Goal: Task Accomplishment & Management: Manage account settings

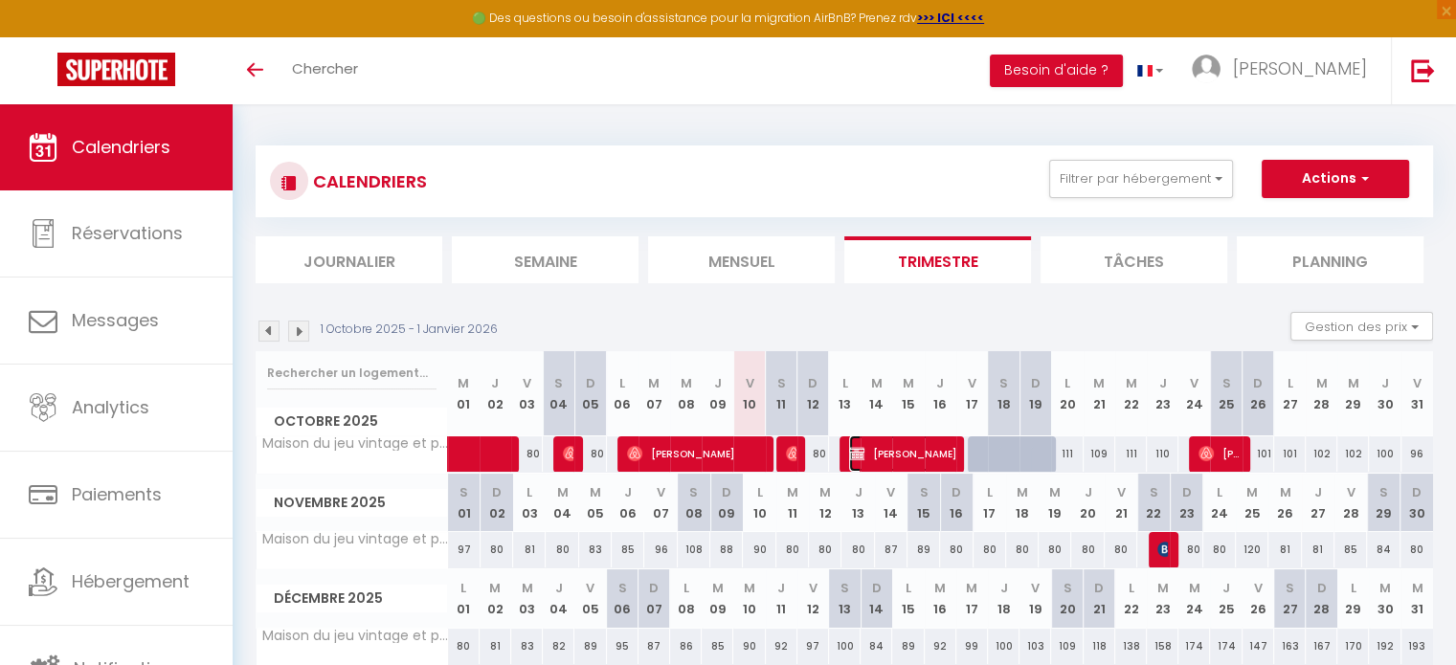
click at [925, 455] on span "[PERSON_NAME]" at bounding box center [903, 453] width 108 height 36
select select "OK"
select select "KO"
select select "0"
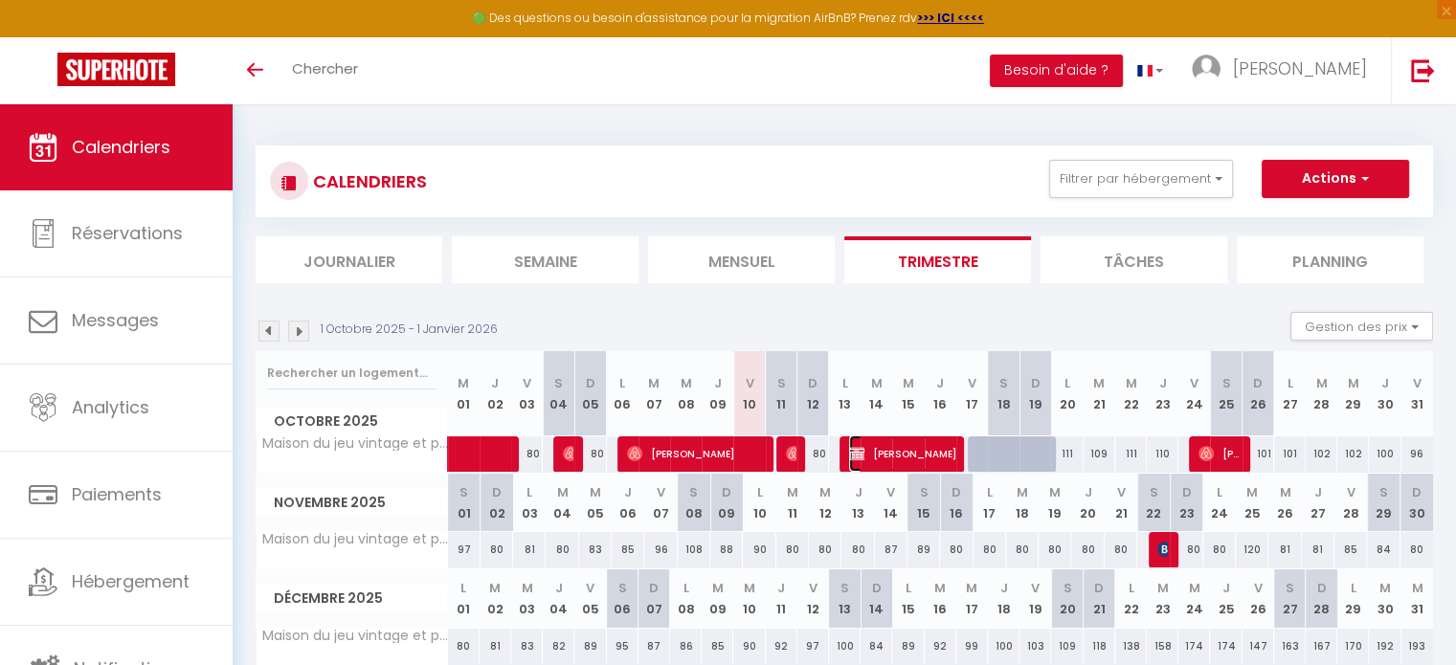
select select "1"
select select
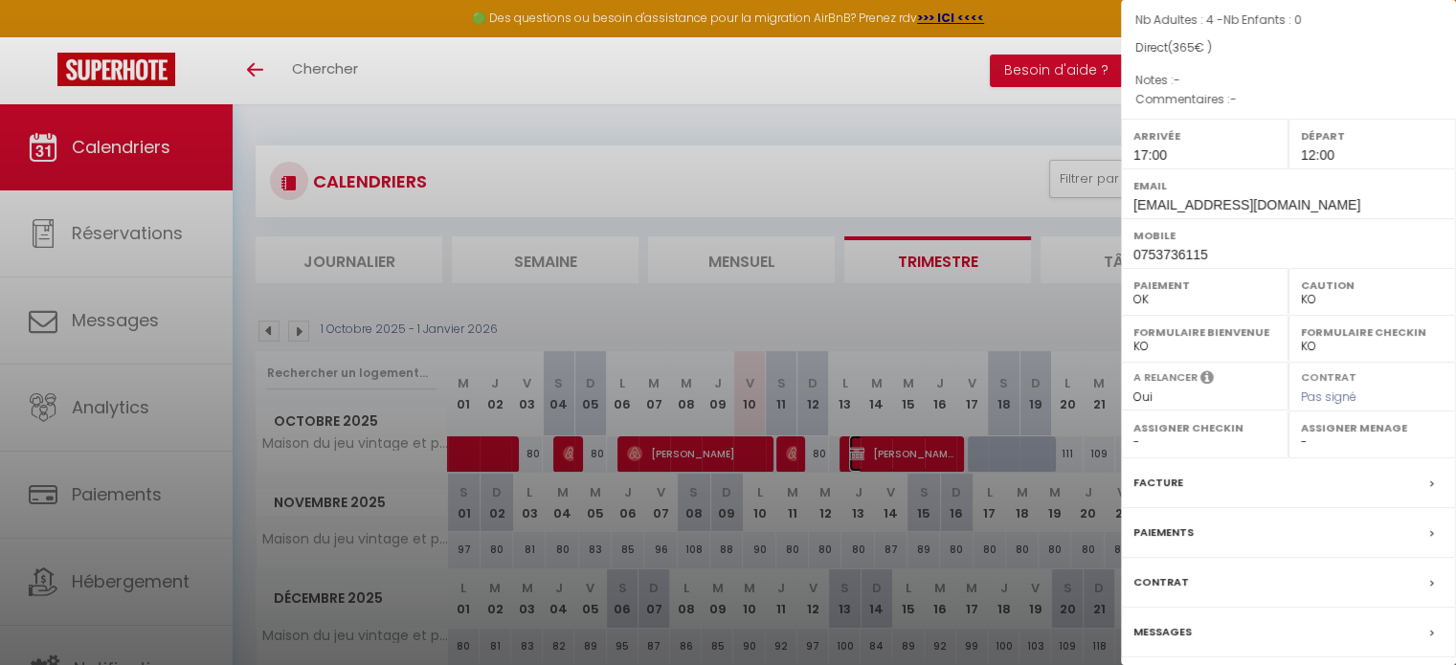
scroll to position [223, 0]
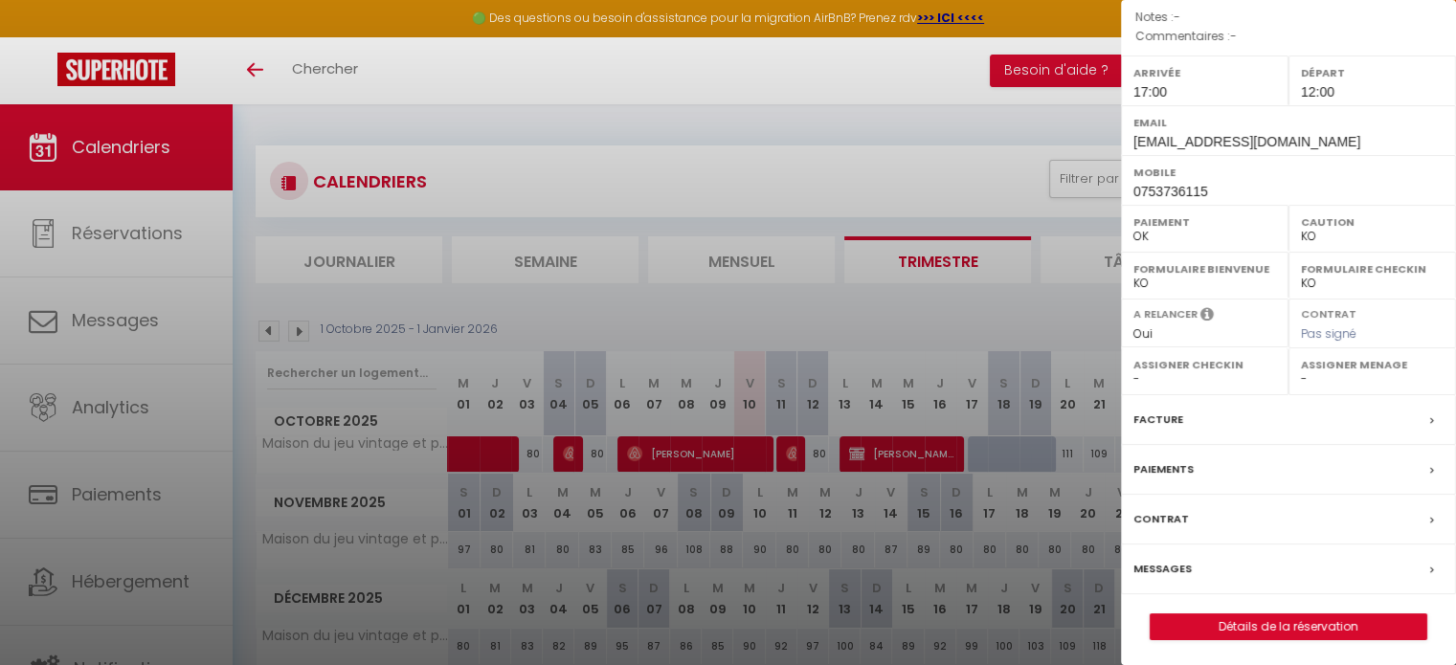
click at [1252, 472] on div "Paiements" at bounding box center [1288, 470] width 335 height 50
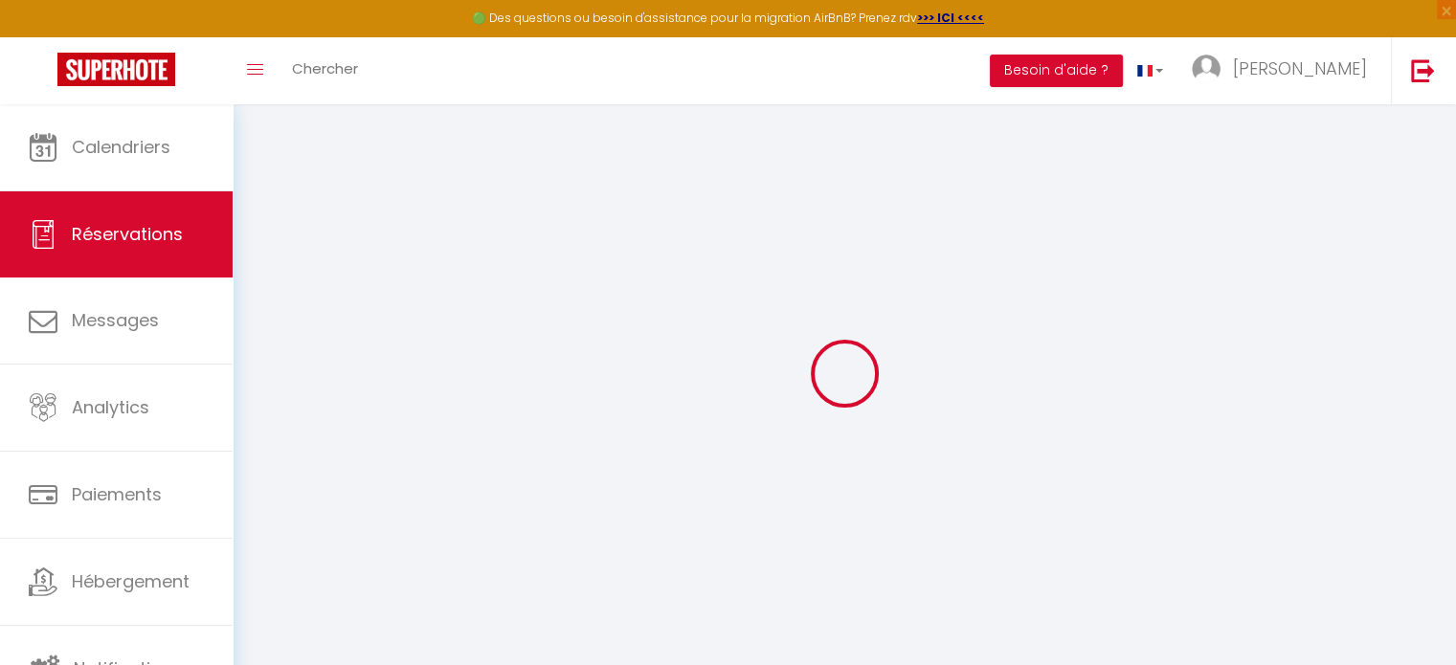
select select "0"
select select
checkbox input "true"
select select
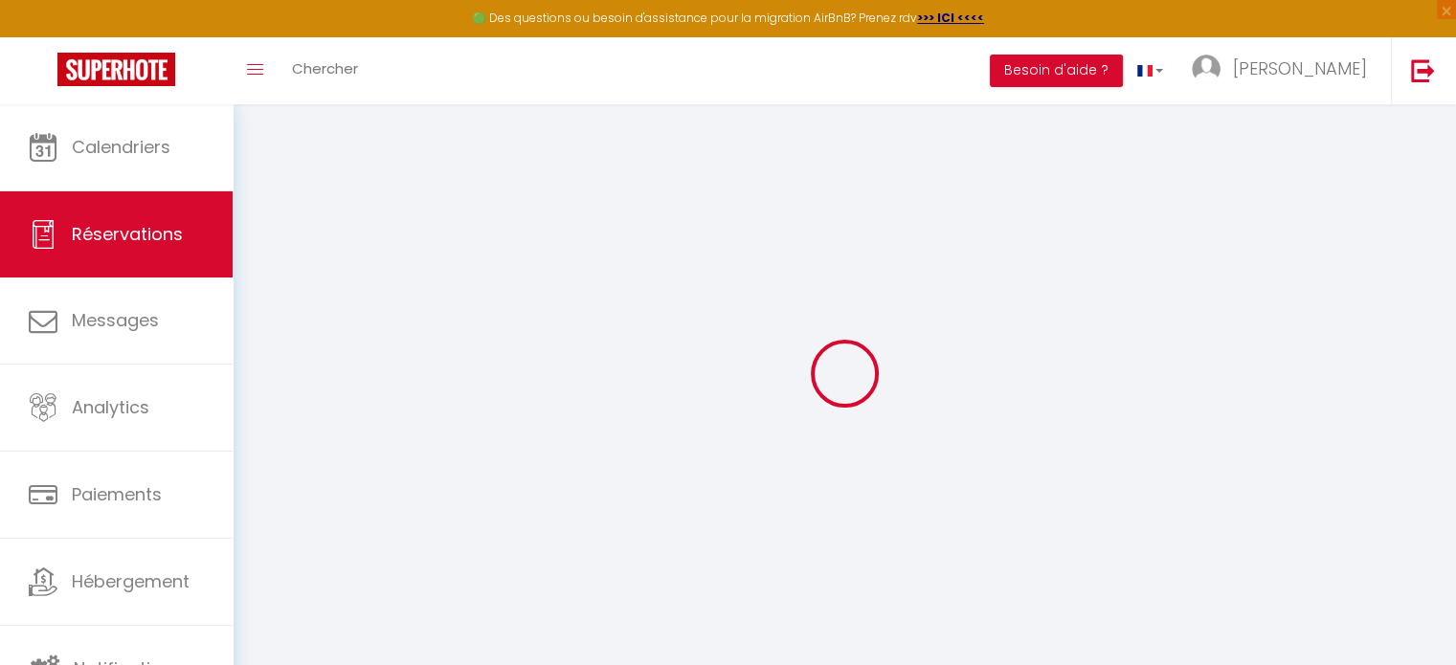
select select
checkbox input "true"
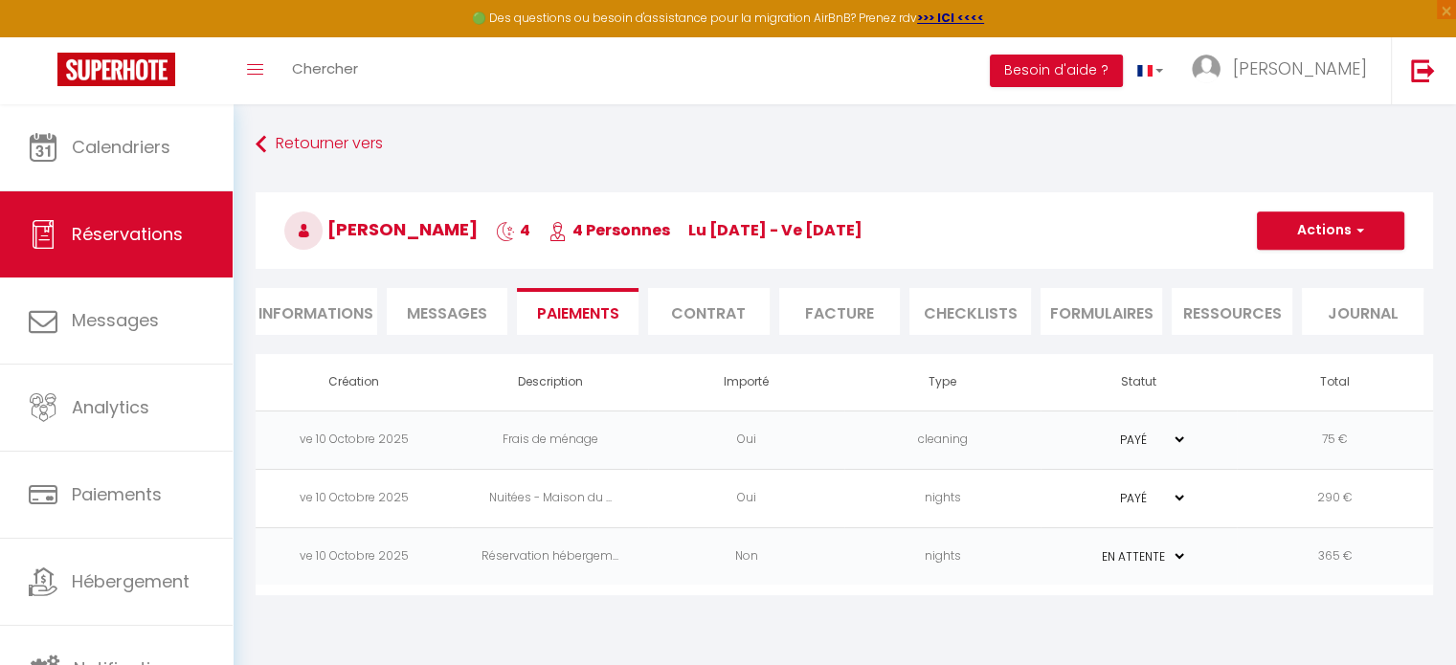
click at [1170, 502] on td "PAYÉ EN ATTENTE" at bounding box center [1138, 498] width 196 height 58
click at [1138, 499] on select "PAYÉ EN ATTENTE" at bounding box center [1139, 498] width 96 height 18
click at [1229, 488] on td "PAYÉ EN ATTENTE" at bounding box center [1138, 498] width 196 height 58
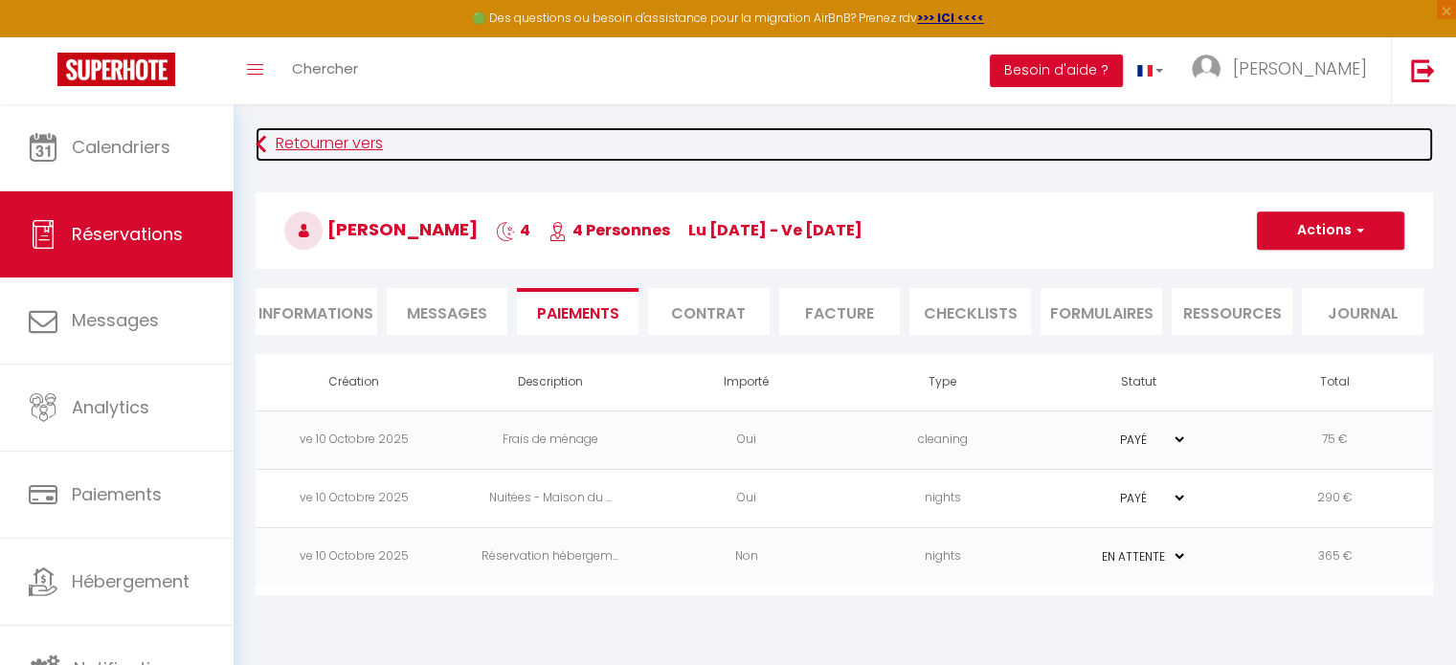
click at [259, 140] on icon at bounding box center [261, 144] width 11 height 34
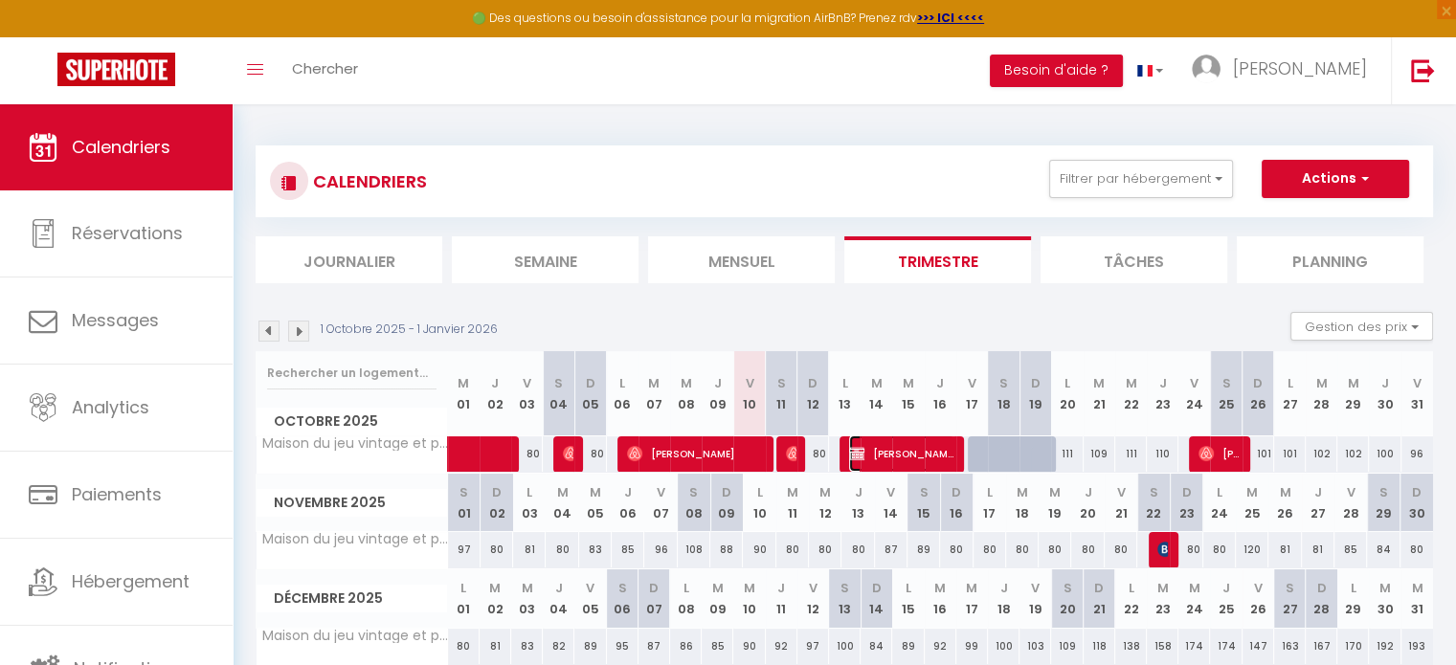
click at [925, 452] on span "[PERSON_NAME]" at bounding box center [901, 453] width 105 height 36
select select "OK"
select select "KO"
select select "0"
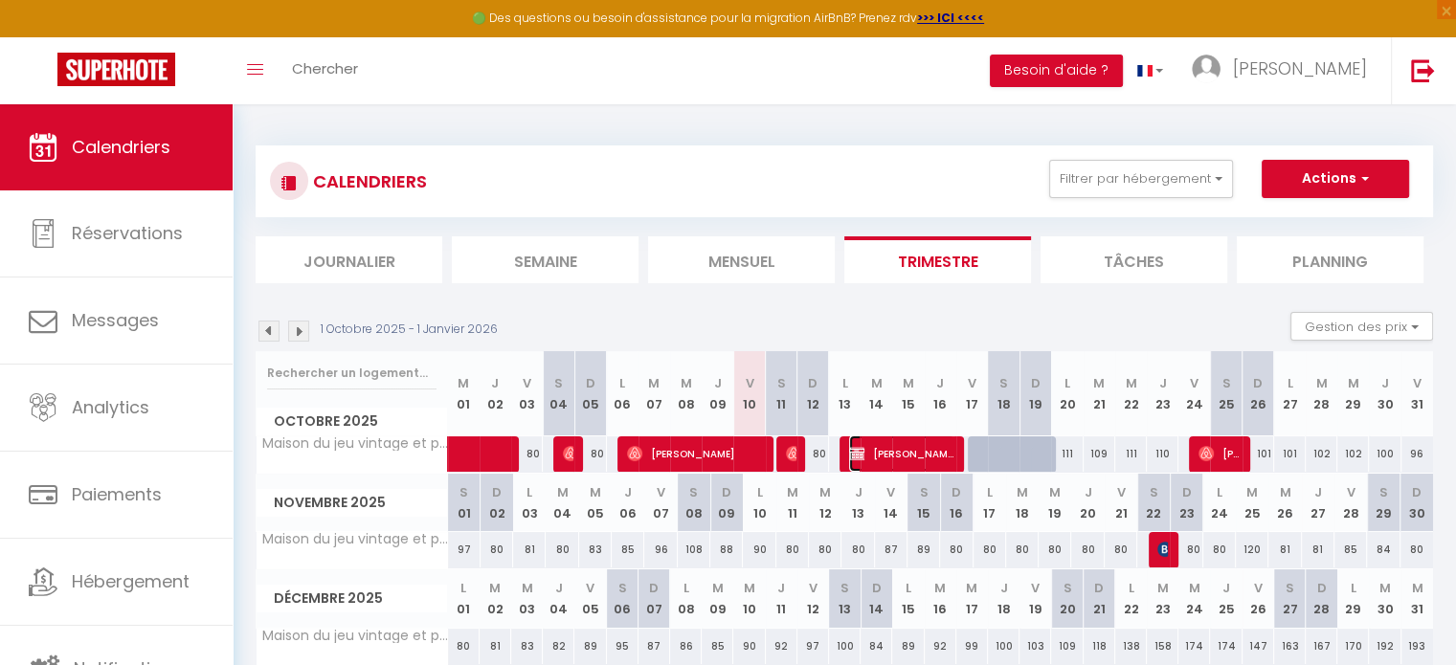
select select "1"
select select
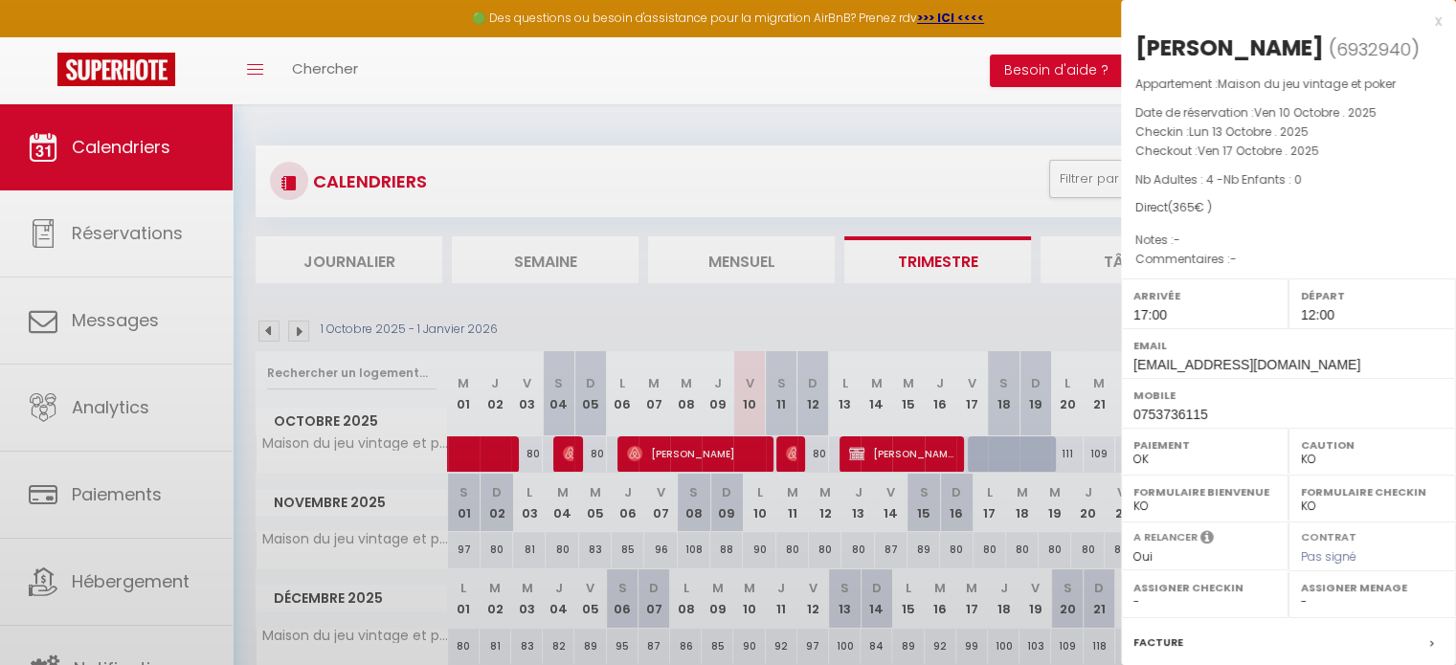
click at [925, 452] on div at bounding box center [728, 332] width 1456 height 665
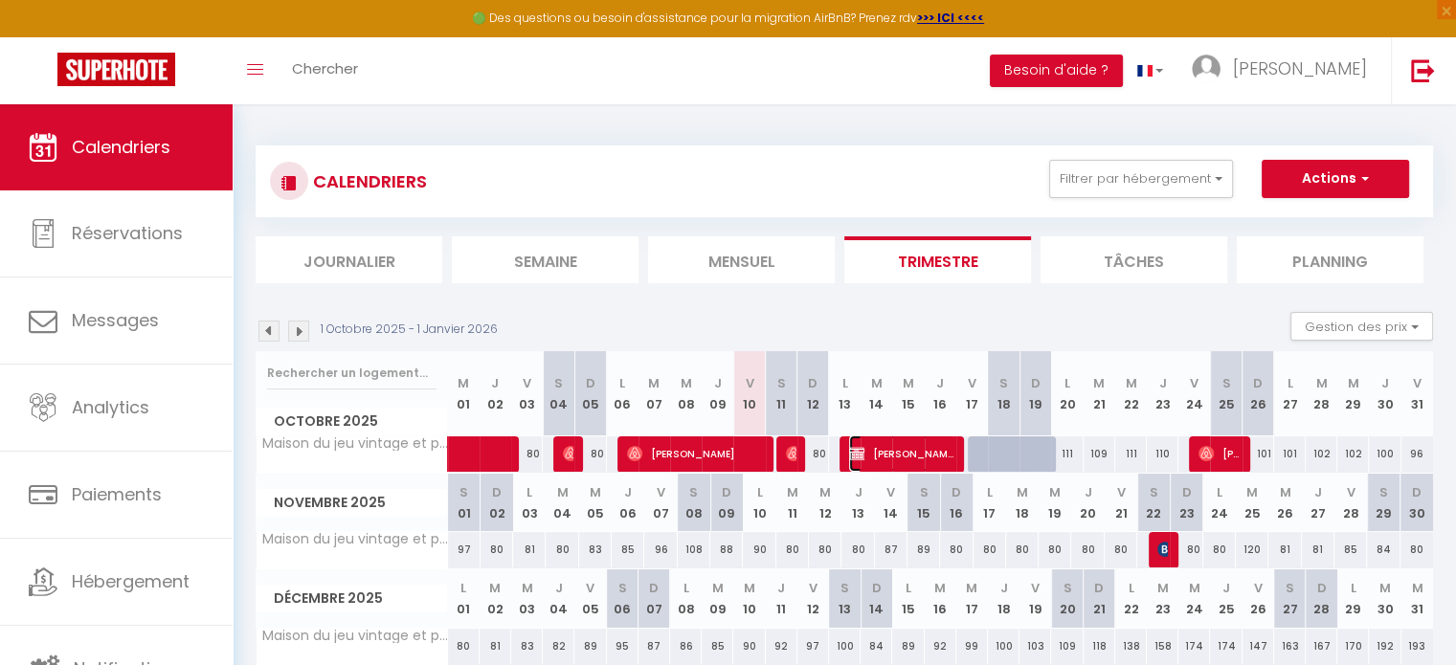
click at [942, 456] on span "[PERSON_NAME]" at bounding box center [901, 453] width 105 height 36
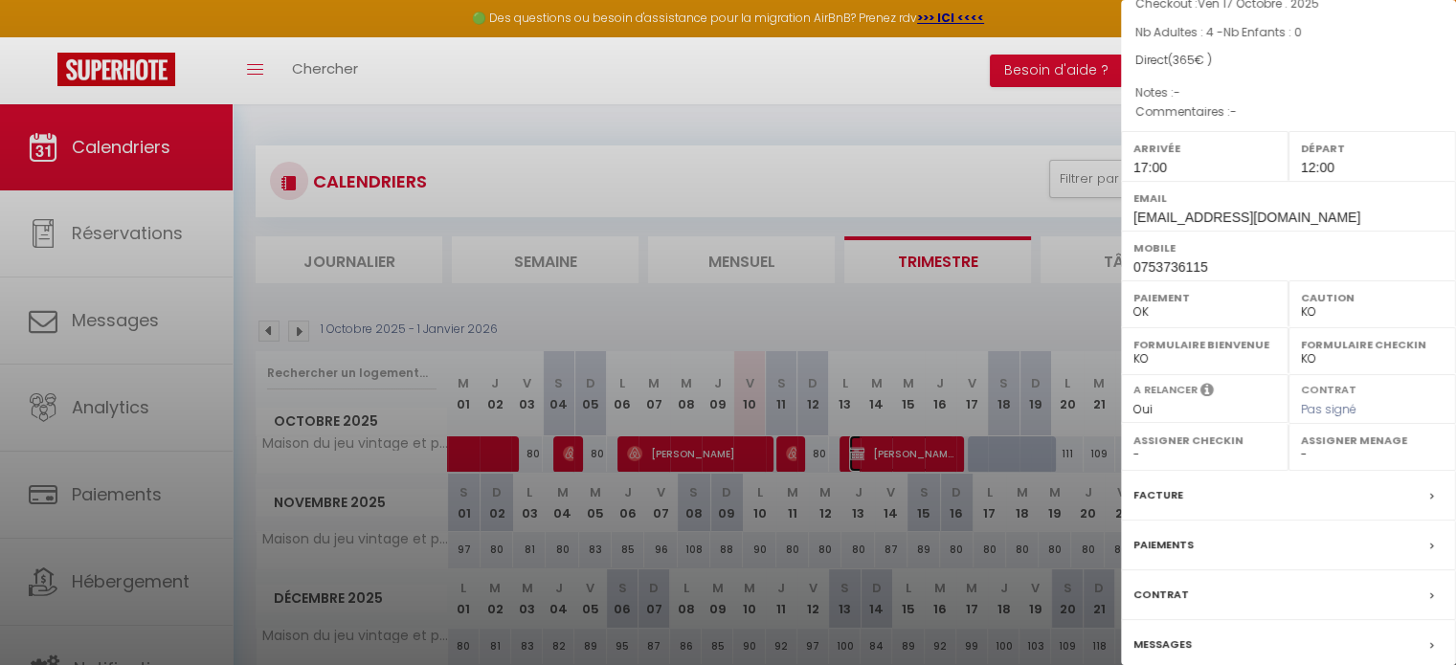
scroll to position [223, 0]
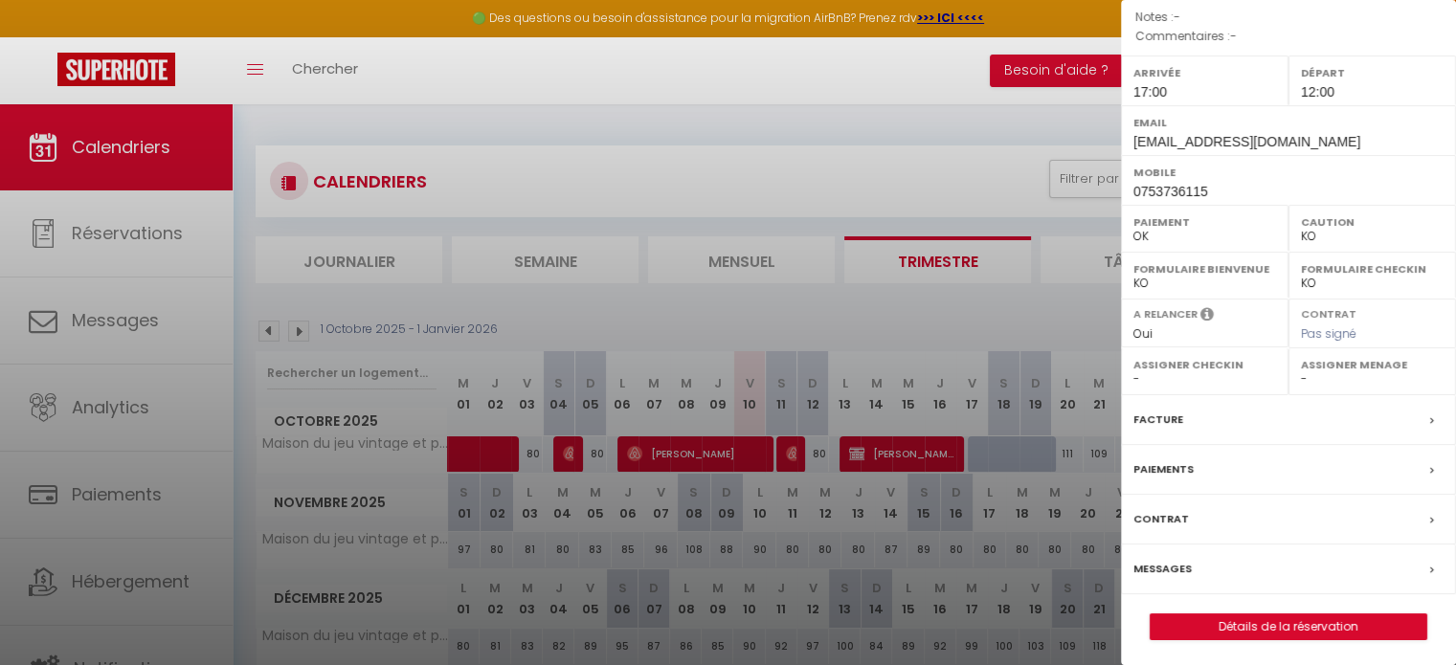
click at [1332, 409] on div "Facture" at bounding box center [1288, 420] width 335 height 50
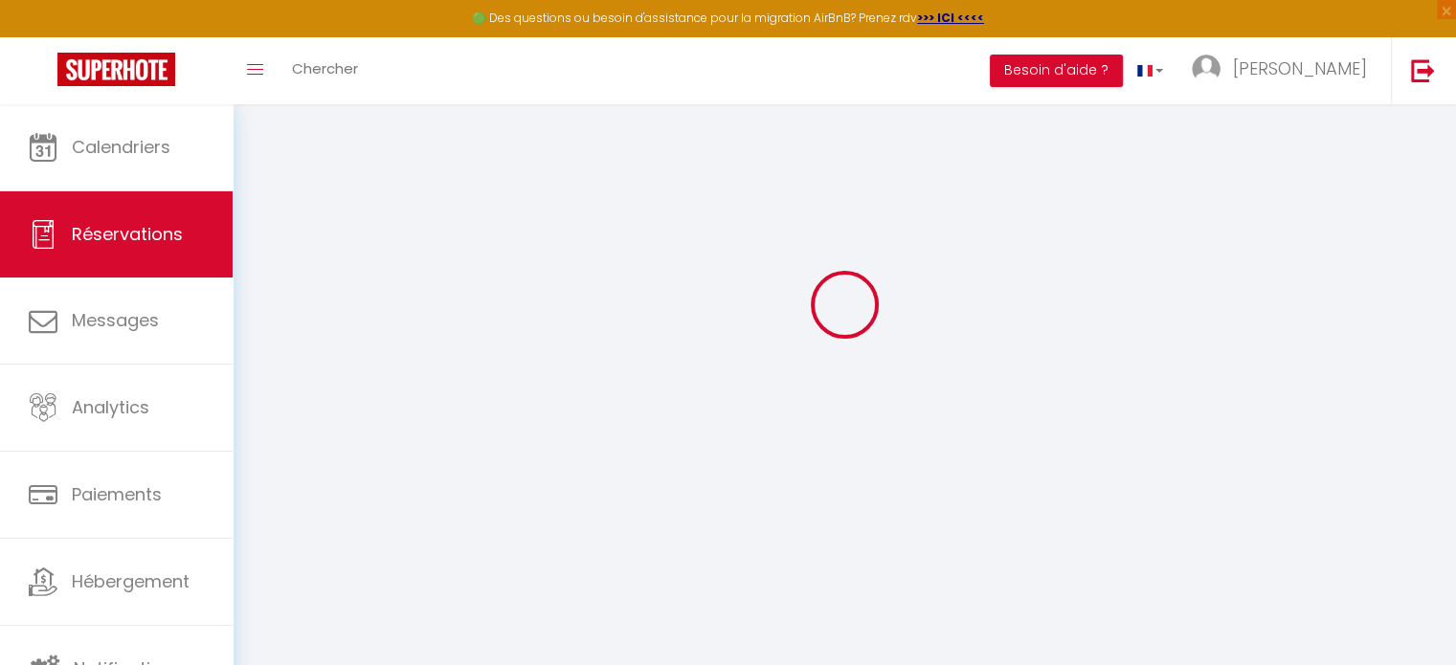
scroll to position [103, 0]
select select "cleaning"
type input "Réservation hébergement Gravelines. Bienvenue de nouveau à la maison du jeu !"
select select
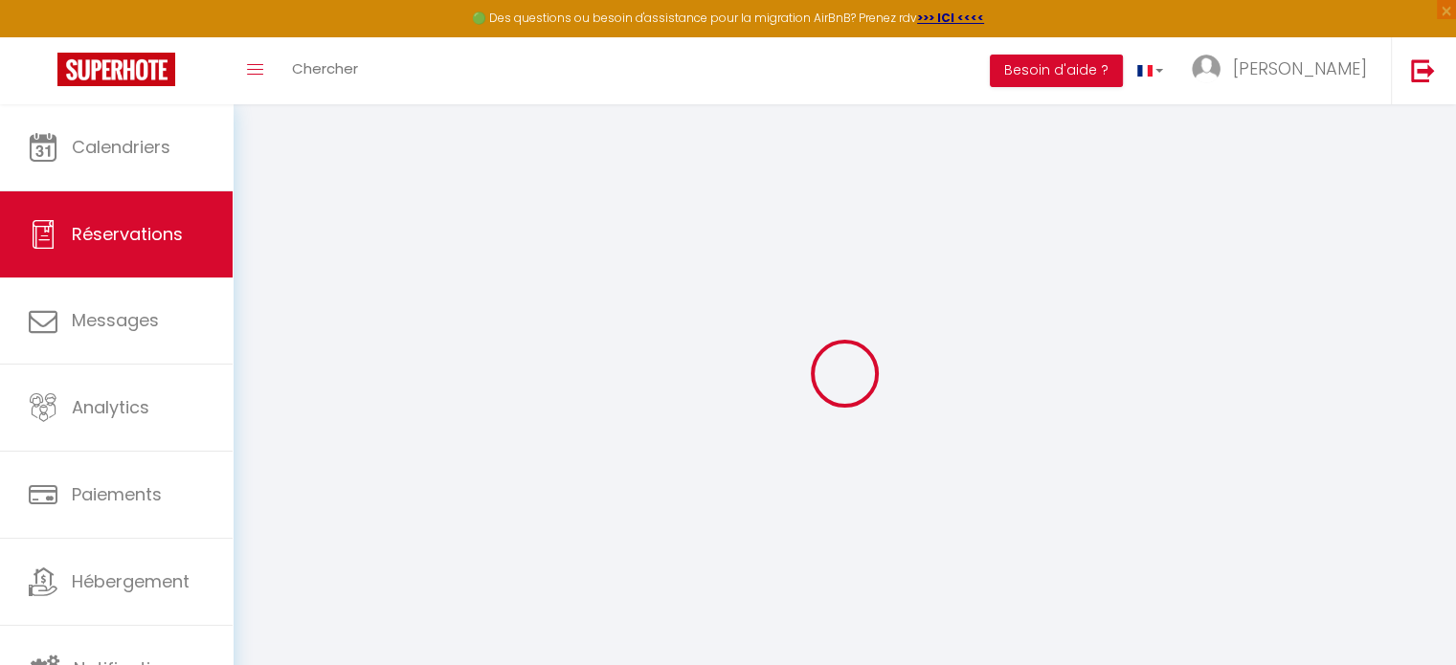
select select
checkbox input "true"
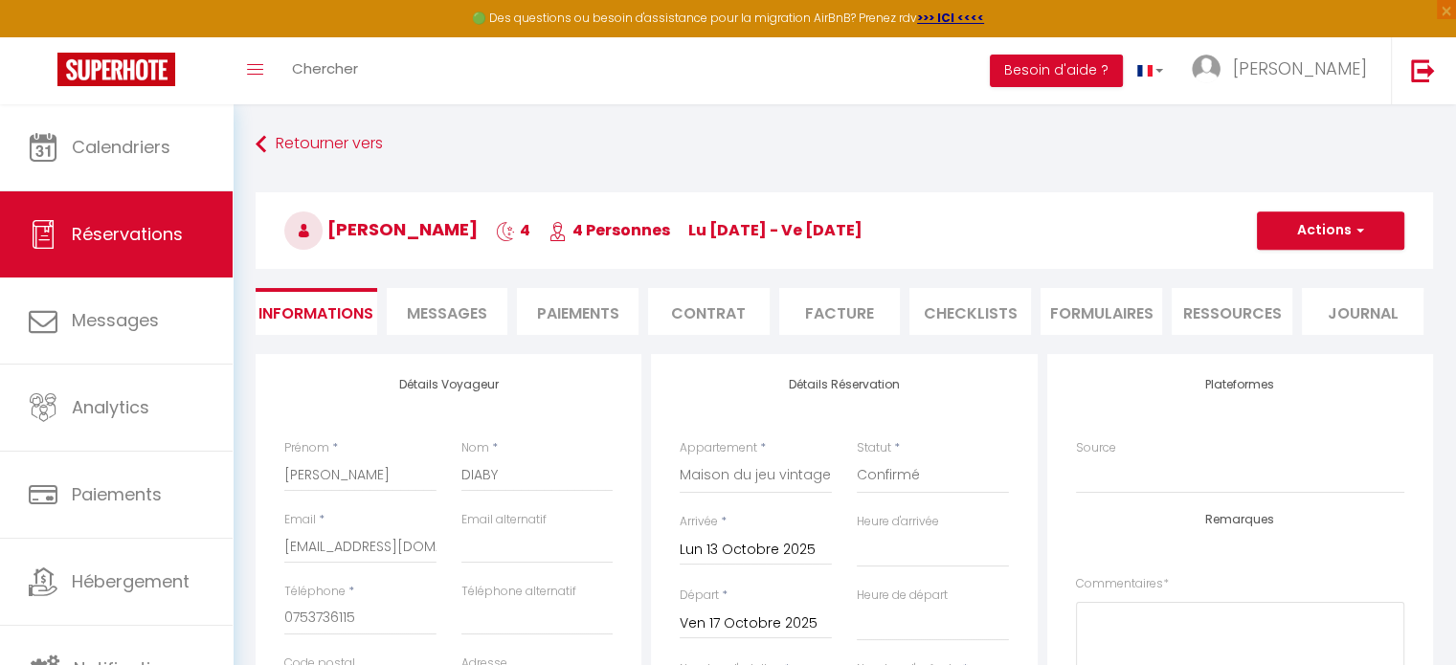
type input "Réservation hébergement Gravelines. Bienvenue de nouveau à la maison du jeu !"
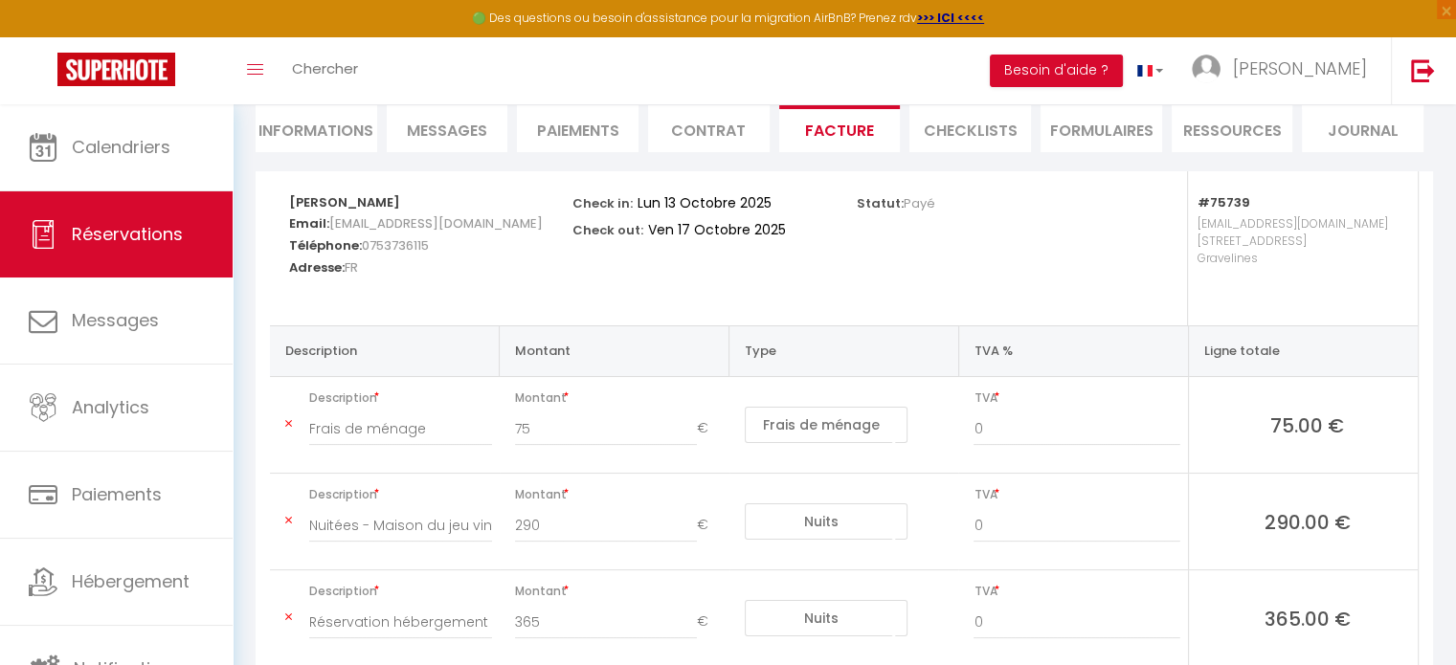
scroll to position [287, 0]
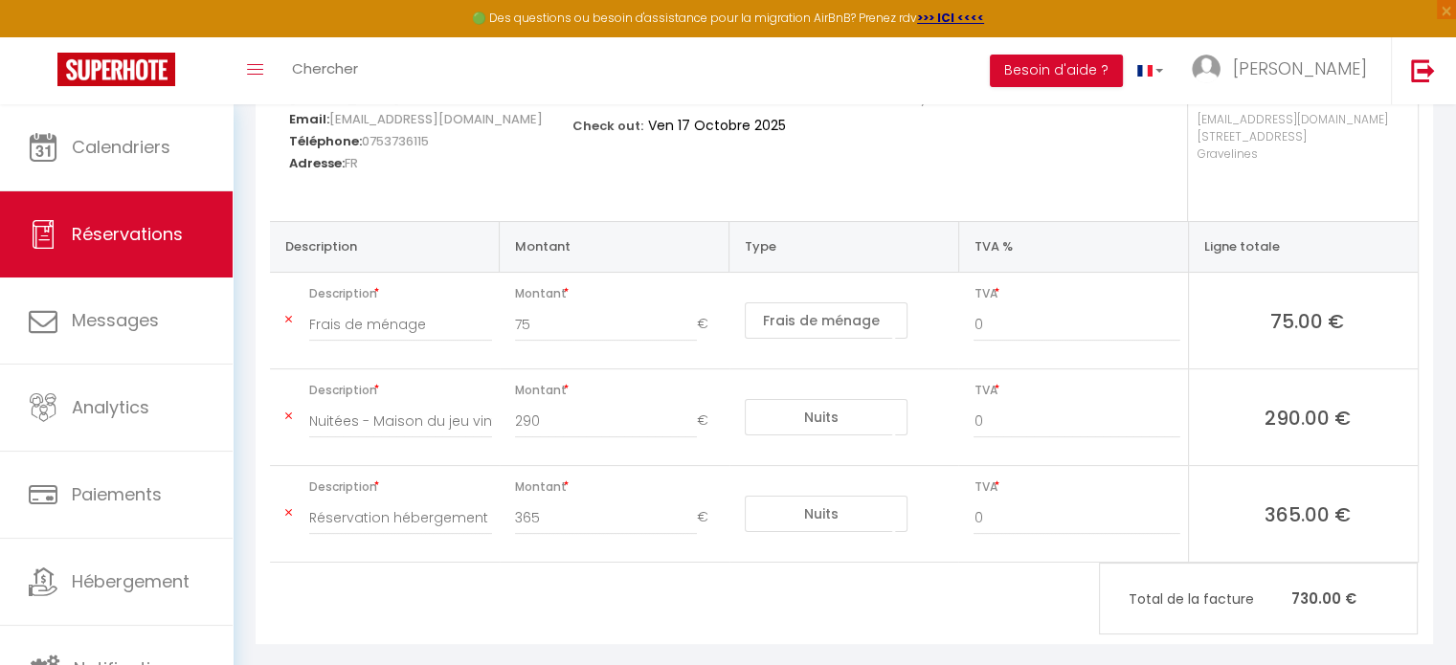
click at [291, 417] on icon at bounding box center [288, 416] width 7 height 11
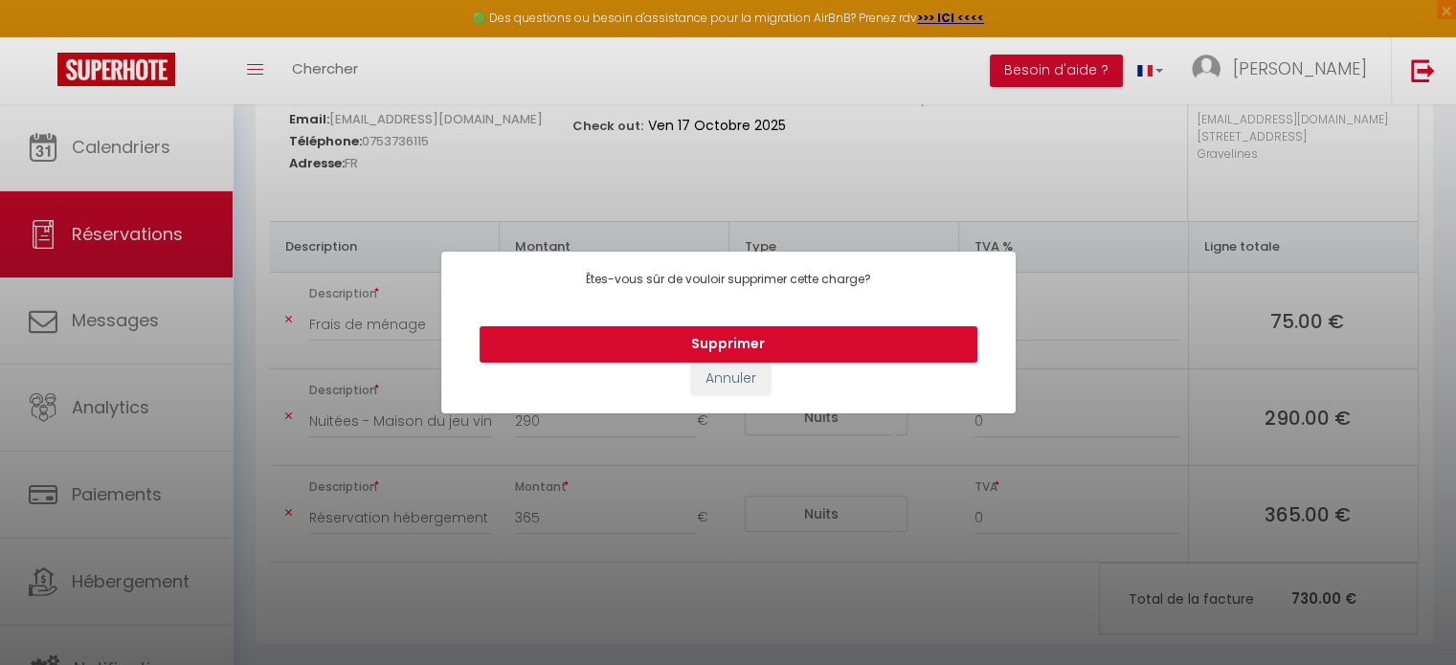
click at [655, 355] on button "Supprimer" at bounding box center [728, 344] width 498 height 36
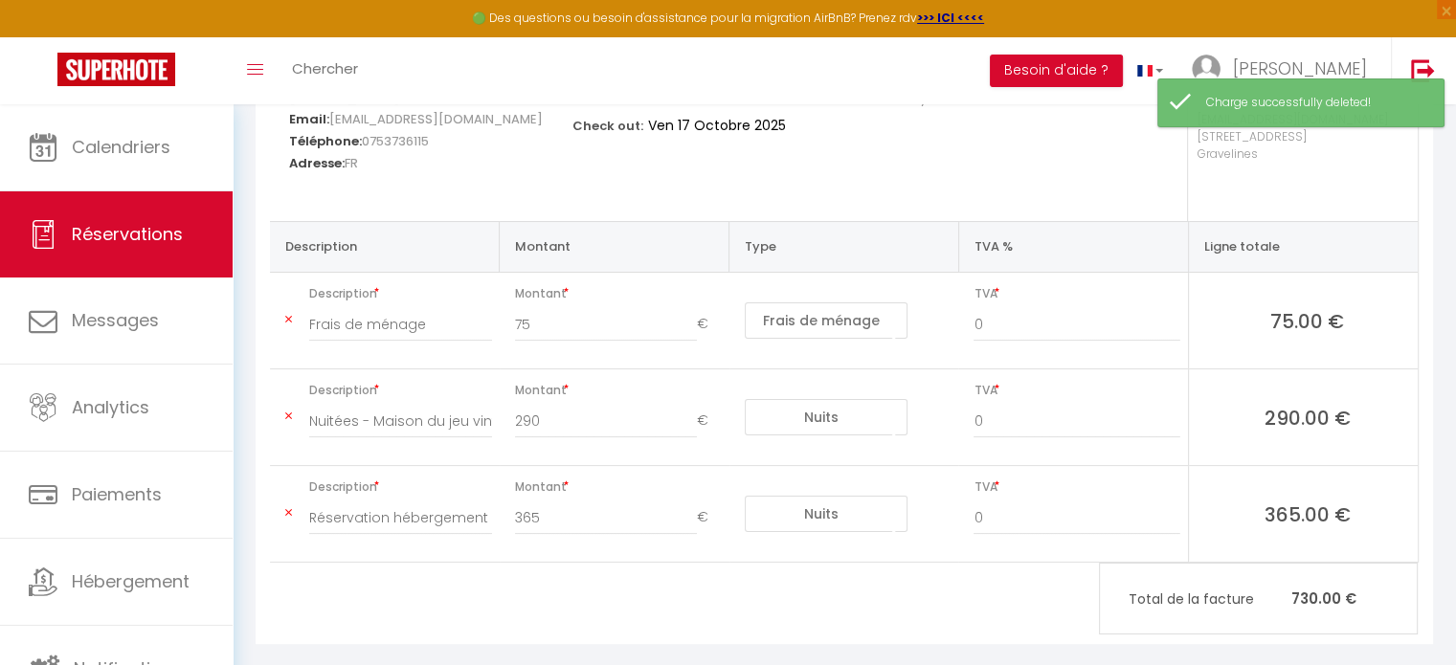
type input "Réservation hébergement Gravelines. Bienvenue de nouveau à la maison du jeu !"
type input "365"
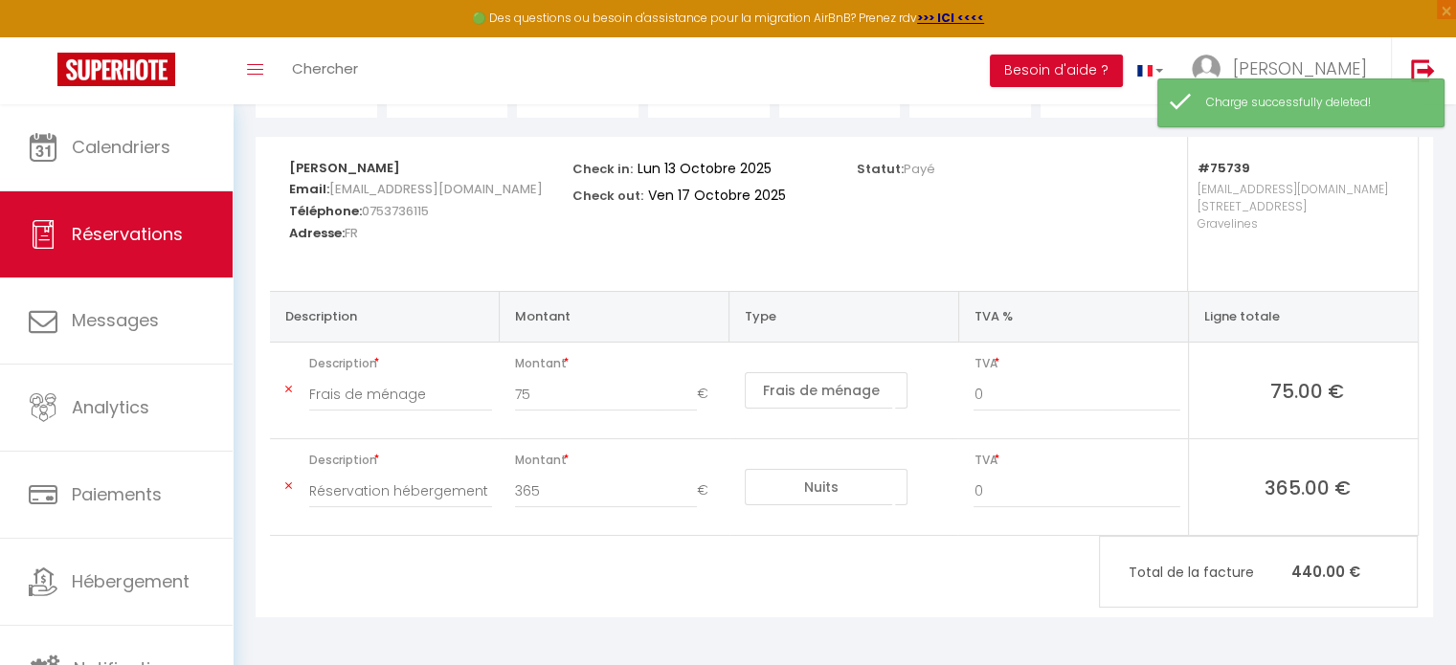
scroll to position [215, 0]
click at [290, 390] on icon at bounding box center [288, 391] width 7 height 11
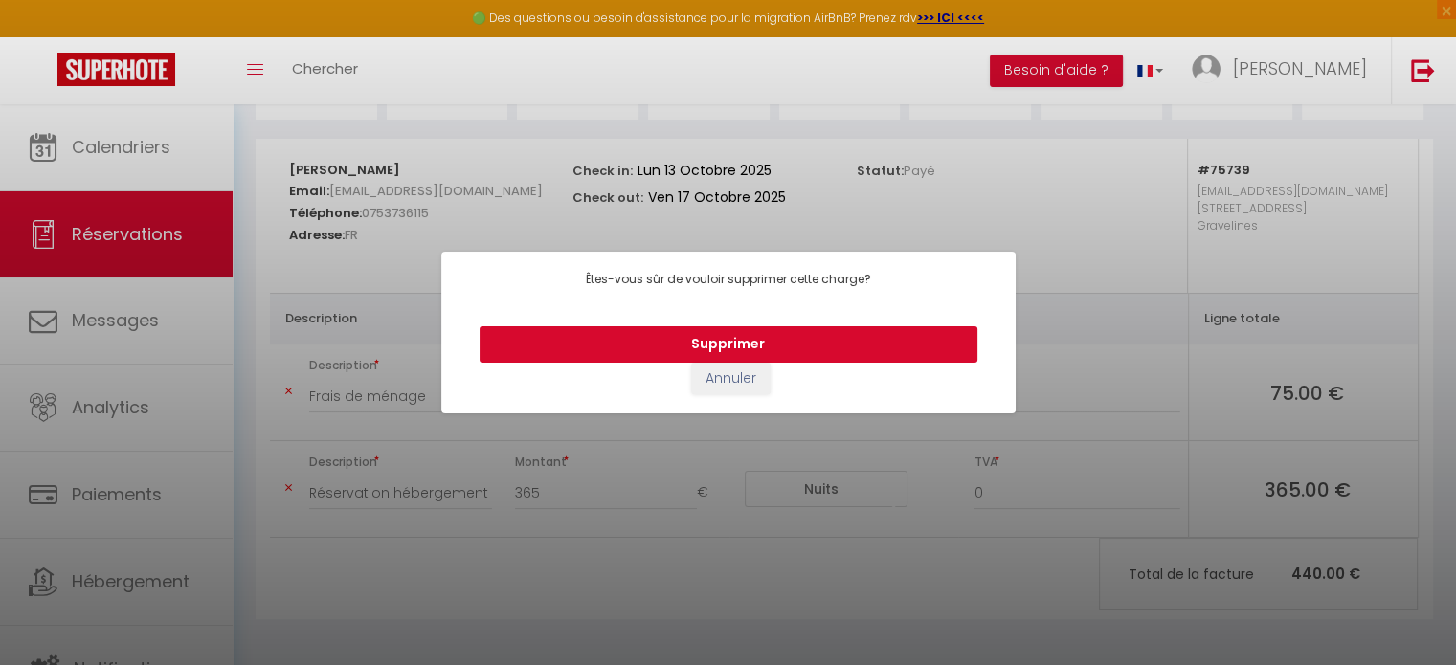
click at [837, 342] on button "Supprimer" at bounding box center [728, 344] width 498 height 36
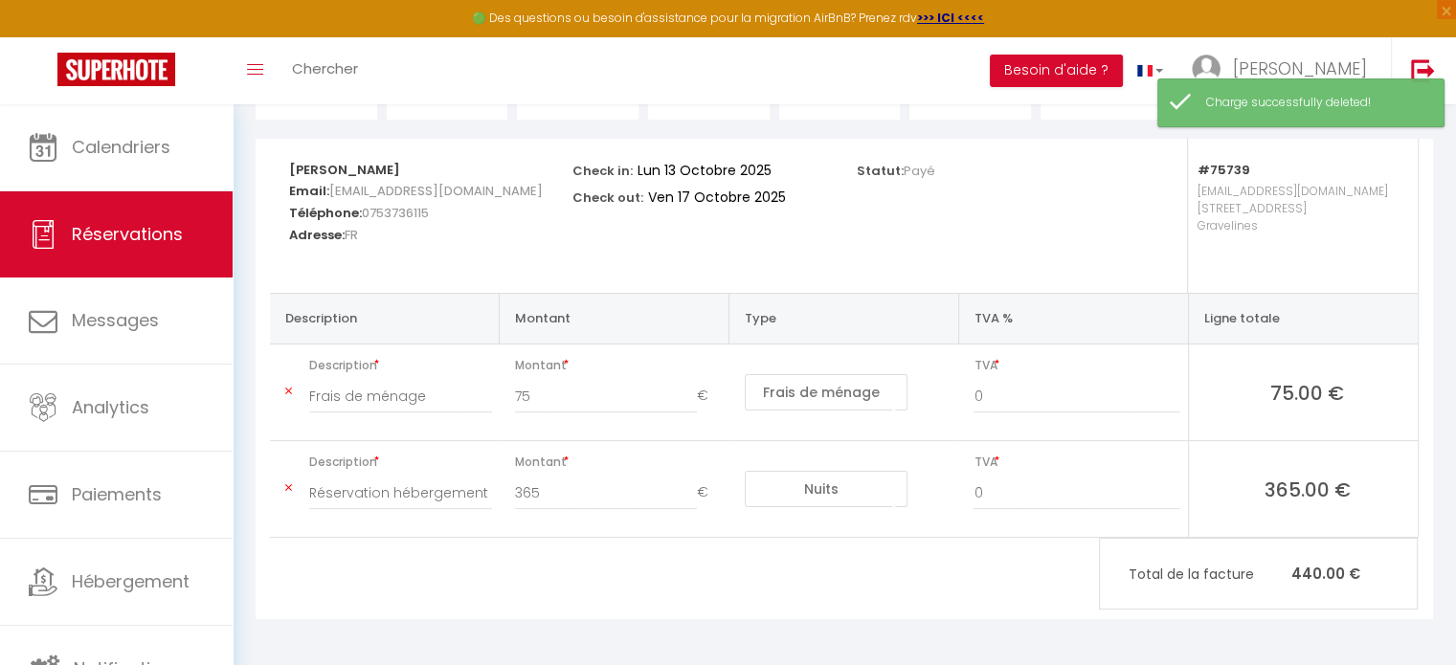
type input "Réservation hébergement Gravelines. Bienvenue de nouveau à la maison du jeu !"
type input "365"
select select "nights"
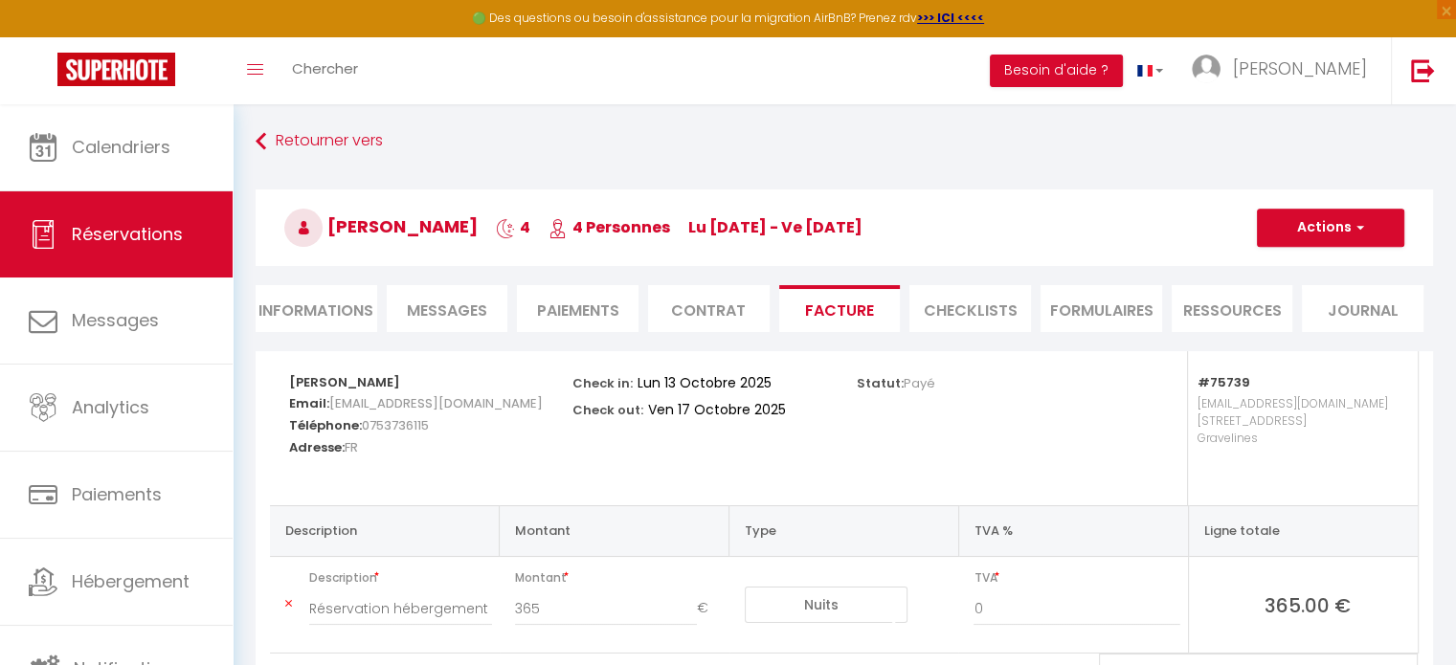
scroll to position [0, 0]
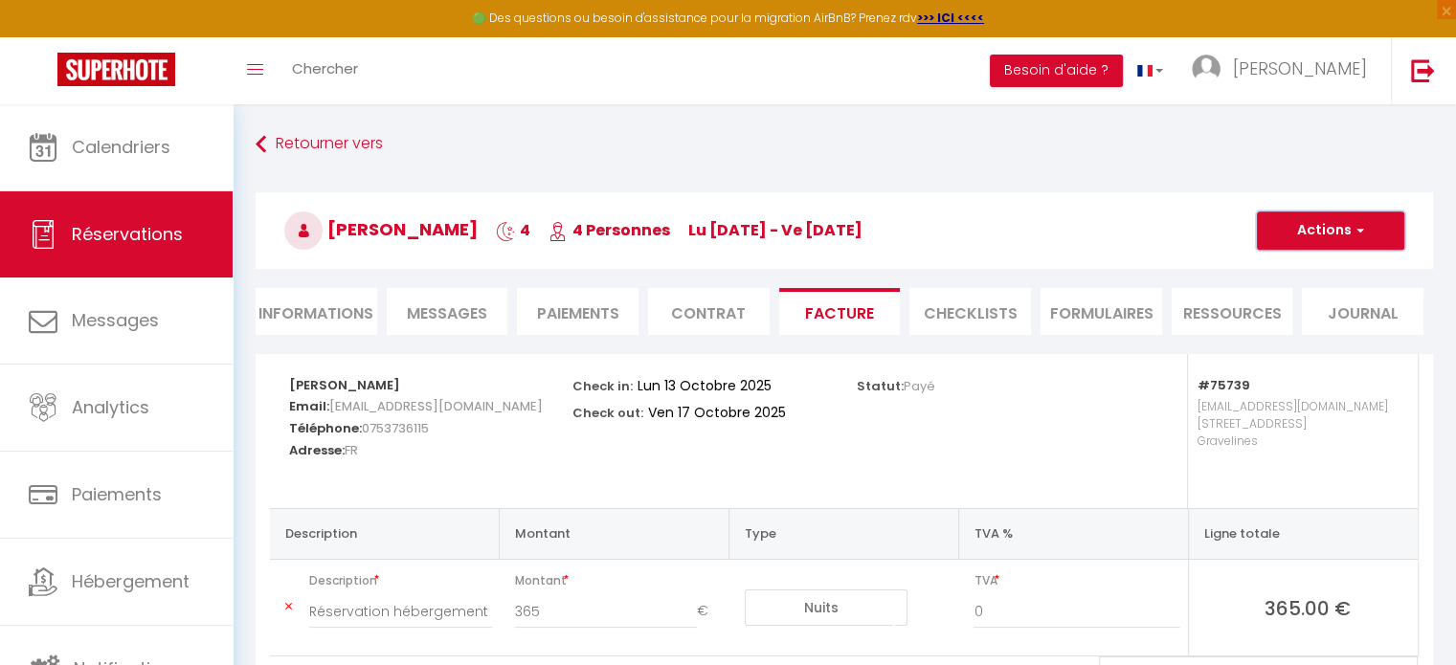
click at [1339, 236] on button "Actions" at bounding box center [1330, 231] width 147 height 38
click at [1051, 227] on h3 "[PERSON_NAME] 4 4 Personnes lu [DATE] - ve [DATE]" at bounding box center [844, 230] width 1177 height 77
